Goal: Find contact information: Find contact information

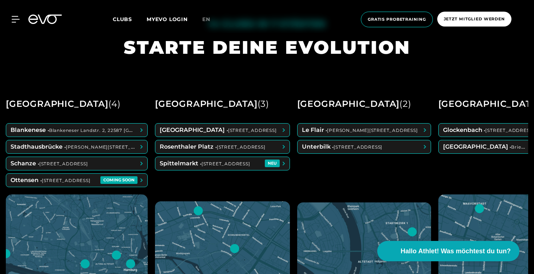
scroll to position [282, 0]
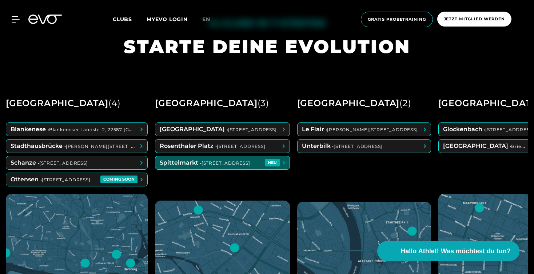
click at [210, 160] on span at bounding box center [222, 162] width 134 height 13
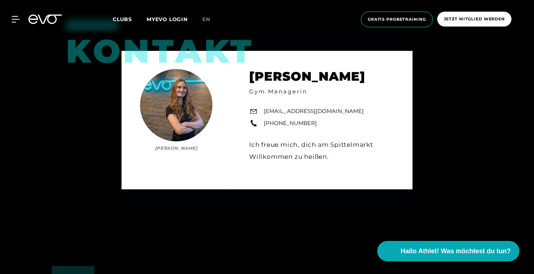
scroll to position [2530, 0]
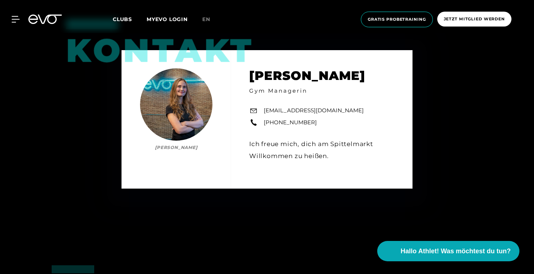
click at [276, 0] on div "MyEVO Login Über EVO Mitgliedschaften Probetraining TAGESPASS EVO Studios [GEOG…" at bounding box center [267, 19] width 534 height 39
click at [23, 23] on div "MyEVO Login Über EVO Mitgliedschaften Probetraining TAGESPASS EVO Studios [GEOG…" at bounding box center [266, 19] width 531 height 27
click at [20, 23] on div "MyEVO Login Über EVO Mitgliedschaften Probetraining TAGESPASS EVO Studios [GEOG…" at bounding box center [266, 19] width 531 height 27
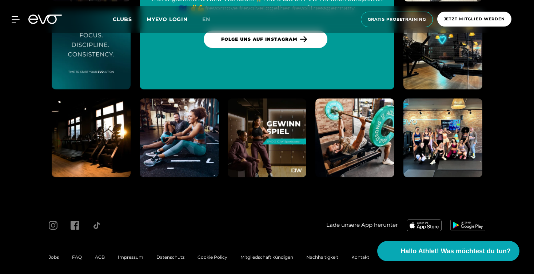
scroll to position [3240, 0]
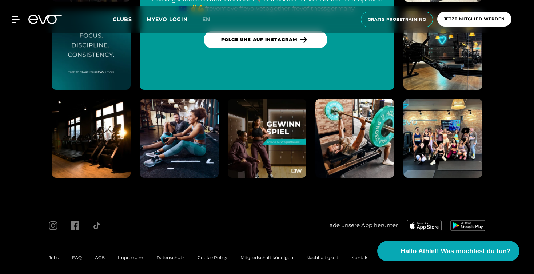
click at [102, 255] on span "AGB" at bounding box center [100, 257] width 10 height 5
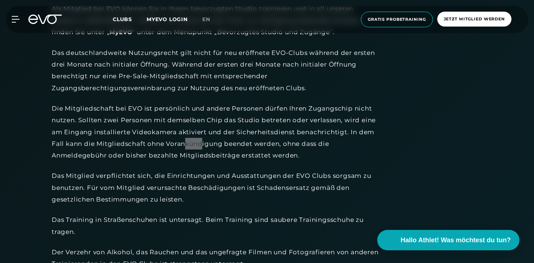
scroll to position [1722, 0]
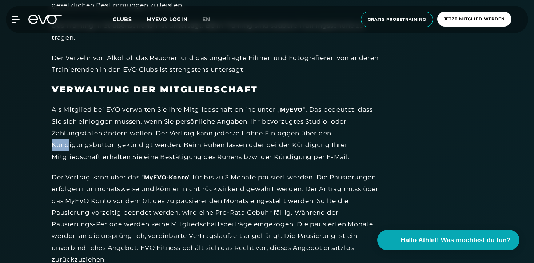
click at [37, 19] on icon at bounding box center [32, 19] width 9 height 9
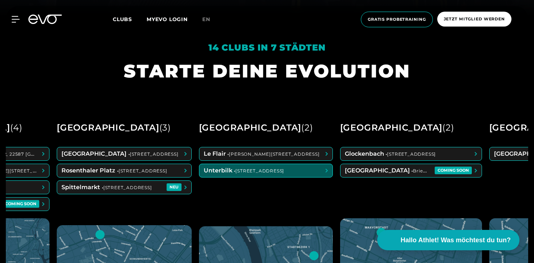
scroll to position [0, 105]
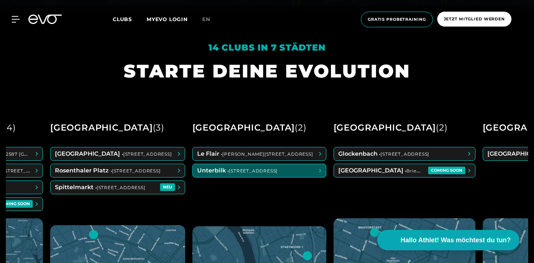
click at [255, 173] on span at bounding box center [259, 170] width 133 height 13
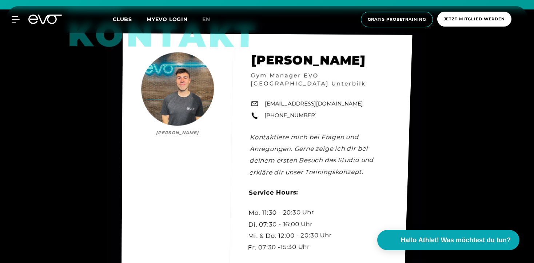
scroll to position [2187, 0]
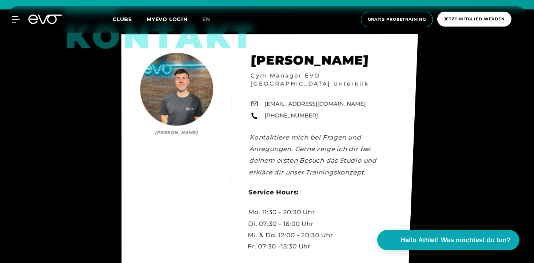
click at [262, 118] on div "kontakt [PERSON_NAME] [PERSON_NAME] Gym Manager EVO [GEOGRAPHIC_DATA] Unterbilk…" at bounding box center [270, 156] width 297 height 244
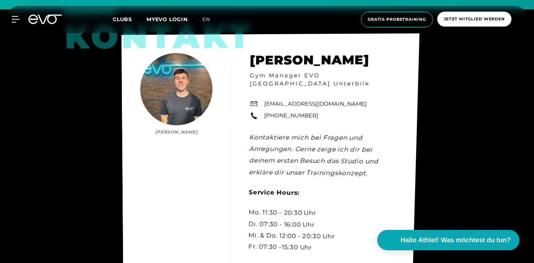
drag, startPoint x: 263, startPoint y: 110, endPoint x: 303, endPoint y: 114, distance: 40.6
click at [303, 114] on div "kontakt [PERSON_NAME] [PERSON_NAME] Gym Manager EVO [GEOGRAPHIC_DATA] Unterbilk…" at bounding box center [271, 157] width 298 height 248
click at [303, 118] on div "kontakt [PERSON_NAME] [PERSON_NAME] Gym Manager EVO [GEOGRAPHIC_DATA] Unterbilk…" at bounding box center [271, 157] width 298 height 249
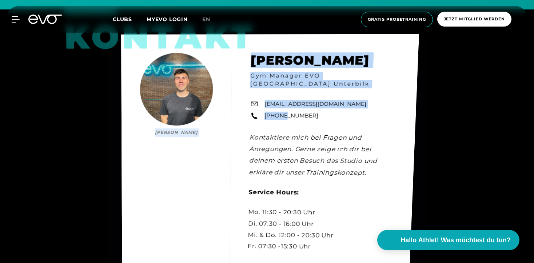
drag, startPoint x: 315, startPoint y: 112, endPoint x: 282, endPoint y: 109, distance: 33.6
click at [282, 109] on div "kontakt [PERSON_NAME] [PERSON_NAME] Gym Manager EVO [GEOGRAPHIC_DATA] Unterbilk…" at bounding box center [270, 156] width 298 height 245
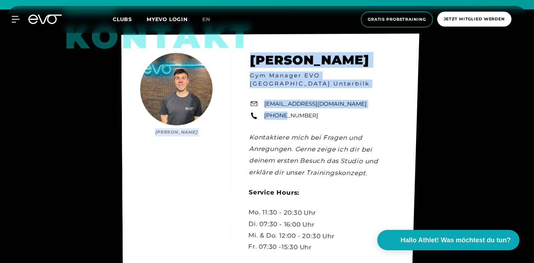
click at [296, 119] on div "kontakt [PERSON_NAME] [PERSON_NAME] Gym Manager EVO [GEOGRAPHIC_DATA] Unterbilk…" at bounding box center [271, 156] width 298 height 247
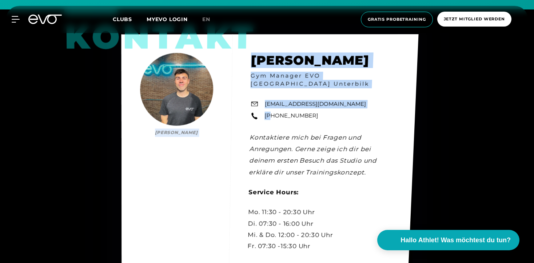
drag, startPoint x: 323, startPoint y: 110, endPoint x: 271, endPoint y: 109, distance: 52.0
click at [271, 109] on div "kontakt [PERSON_NAME] [PERSON_NAME] Gym Manager EVO [GEOGRAPHIC_DATA] Unterbilk…" at bounding box center [270, 156] width 297 height 244
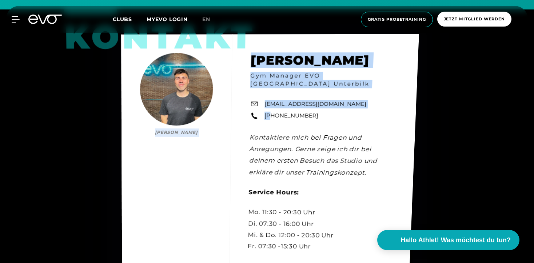
click at [281, 112] on link "[PHONE_NUMBER]" at bounding box center [292, 116] width 54 height 8
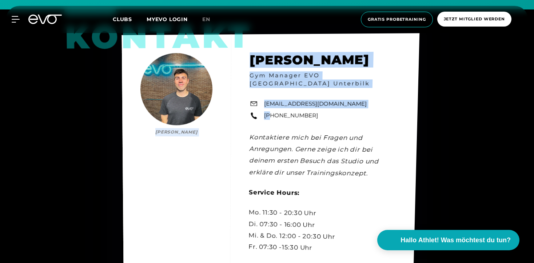
click at [311, 112] on div "kontakt [PERSON_NAME] [PERSON_NAME] Gym Manager EVO [GEOGRAPHIC_DATA] Unterbilk…" at bounding box center [271, 157] width 298 height 249
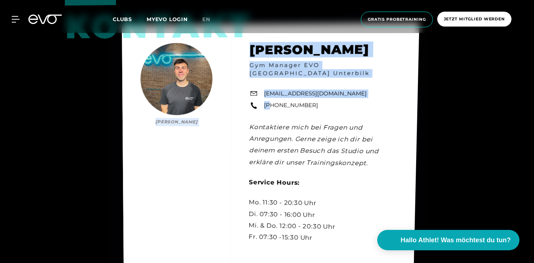
scroll to position [2198, 0]
copy div "[PERSON_NAME] [PERSON_NAME] Gym Manager EVO [GEOGRAPHIC_DATA] Unterbilk [EMAIL_…"
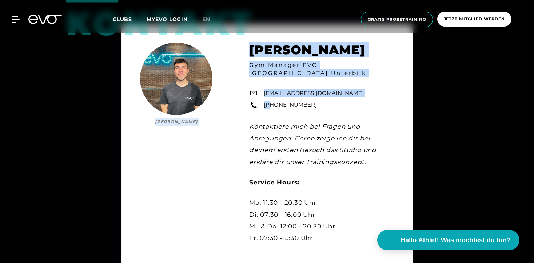
click at [47, 23] on icon at bounding box center [44, 19] width 33 height 9
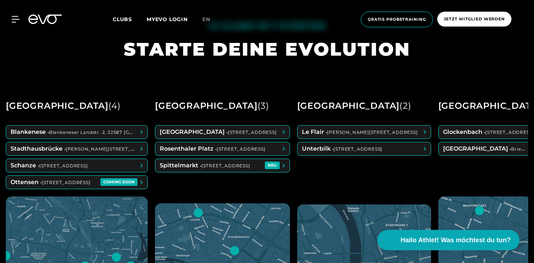
scroll to position [277, 0]
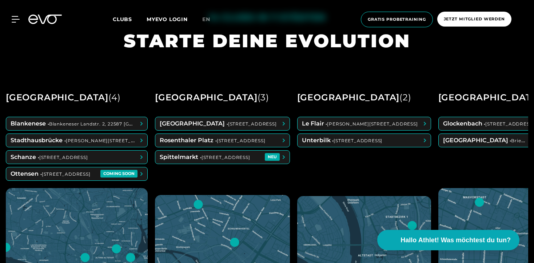
click at [172, 96] on div "[GEOGRAPHIC_DATA] ( 3 )" at bounding box center [212, 97] width 114 height 17
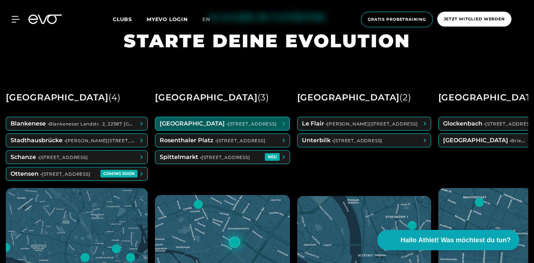
click at [215, 120] on span at bounding box center [222, 123] width 134 height 13
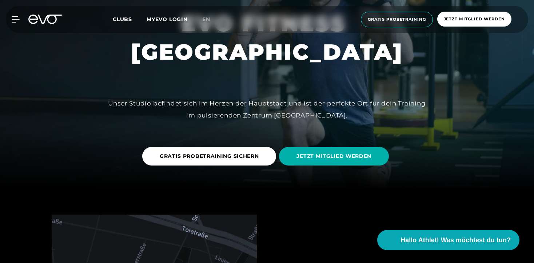
scroll to position [75, 0]
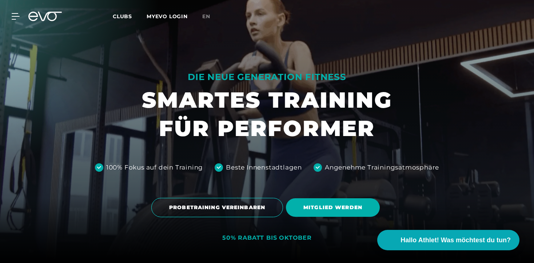
click at [36, 16] on icon at bounding box center [44, 16] width 33 height 9
click at [47, 19] on icon at bounding box center [44, 16] width 33 height 9
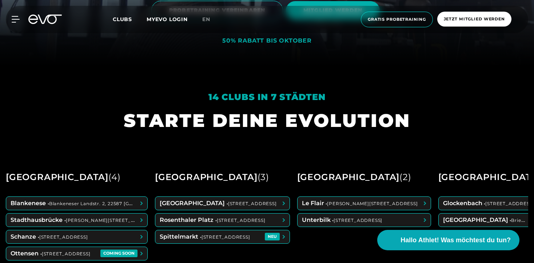
scroll to position [258, 0]
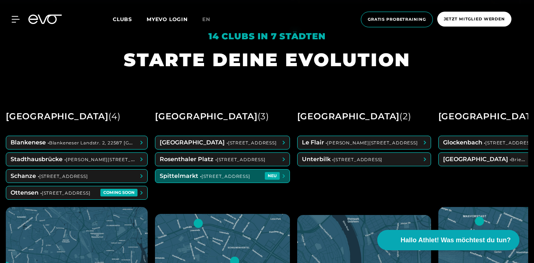
click at [235, 163] on span at bounding box center [222, 159] width 134 height 13
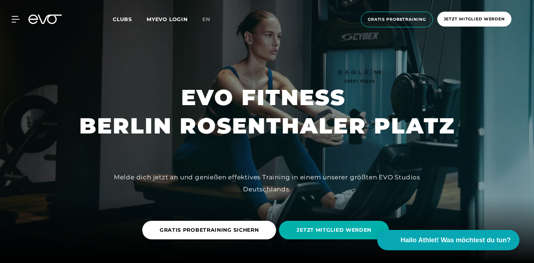
click at [52, 19] on icon at bounding box center [44, 19] width 33 height 9
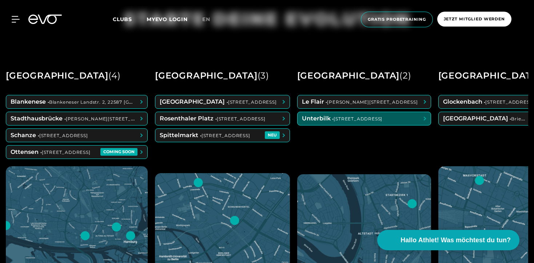
scroll to position [299, 0]
click at [239, 143] on div "[GEOGRAPHIC_DATA] • [PERSON_NAME][STREET_ADDRESS] • [STREET_ADDRESS][GEOGRAPHIC…" at bounding box center [222, 130] width 135 height 71
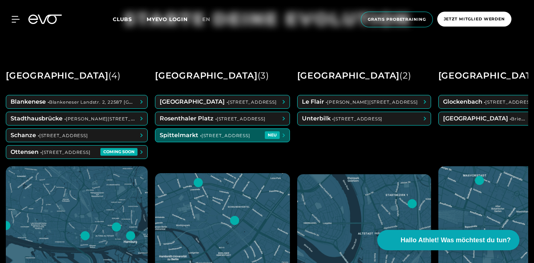
click at [242, 127] on div "[GEOGRAPHIC_DATA] • [PERSON_NAME][STREET_ADDRESS] • [STREET_ADDRESS][GEOGRAPHIC…" at bounding box center [222, 130] width 135 height 71
click at [242, 130] on span at bounding box center [222, 135] width 134 height 13
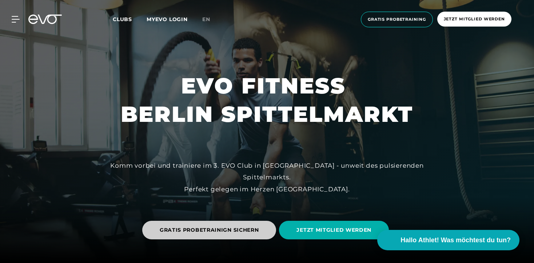
click at [183, 237] on span "GRATIS PROBETRAINIGN SICHERN" at bounding box center [209, 230] width 134 height 19
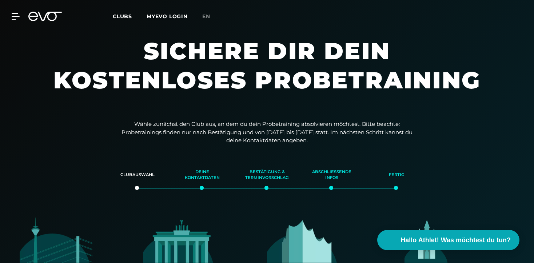
click at [205, 20] on link "en" at bounding box center [210, 16] width 17 height 8
